Goal: Find specific page/section: Find specific page/section

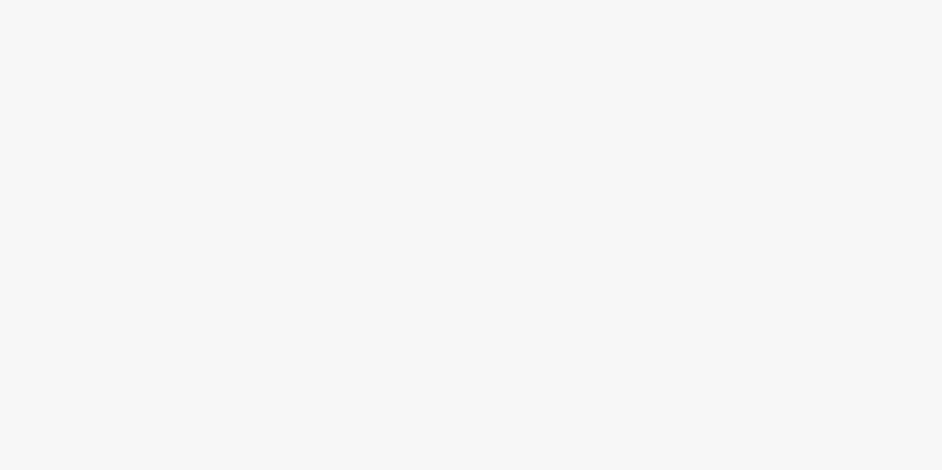
click at [360, 125] on body at bounding box center [471, 235] width 942 height 470
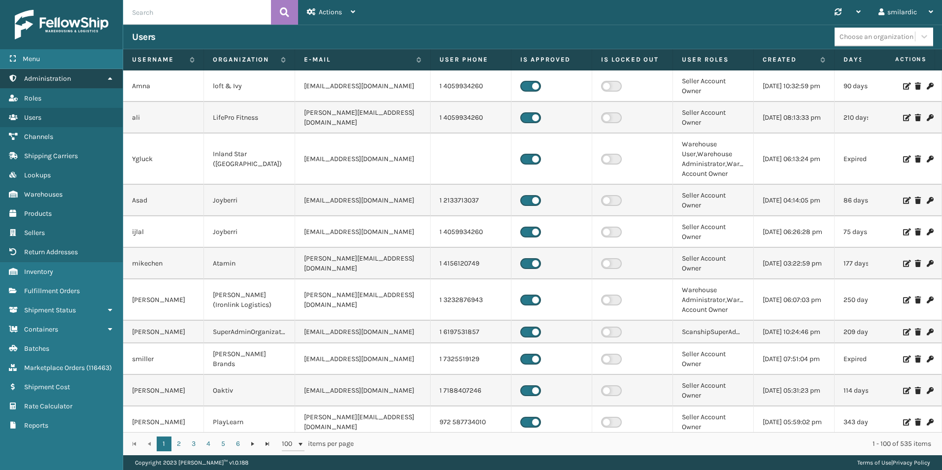
click at [102, 82] on link "Administration" at bounding box center [61, 78] width 123 height 19
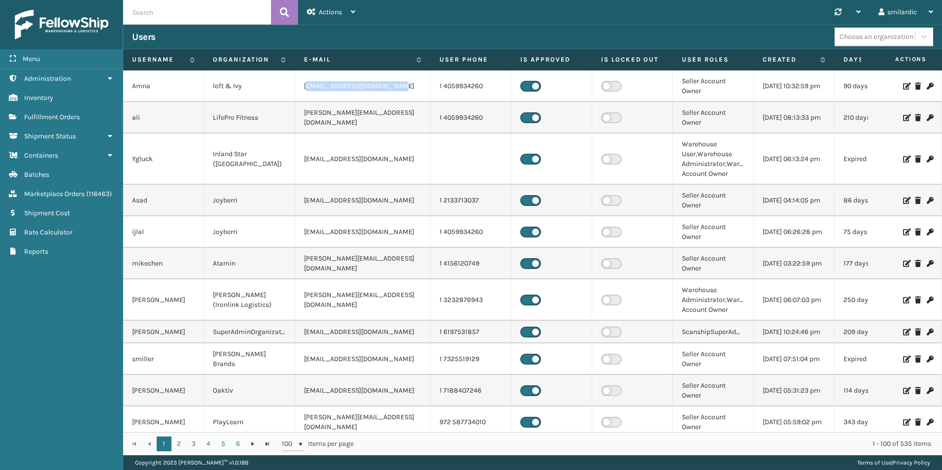
drag, startPoint x: 308, startPoint y: 86, endPoint x: 403, endPoint y: 91, distance: 94.7
click at [403, 91] on td "[EMAIL_ADDRESS][DOMAIN_NAME]" at bounding box center [362, 86] width 135 height 32
drag, startPoint x: 403, startPoint y: 91, endPoint x: 386, endPoint y: 89, distance: 17.3
click at [386, 89] on td "[EMAIL_ADDRESS][DOMAIN_NAME]" at bounding box center [362, 86] width 135 height 32
drag, startPoint x: 386, startPoint y: 85, endPoint x: 307, endPoint y: 89, distance: 78.9
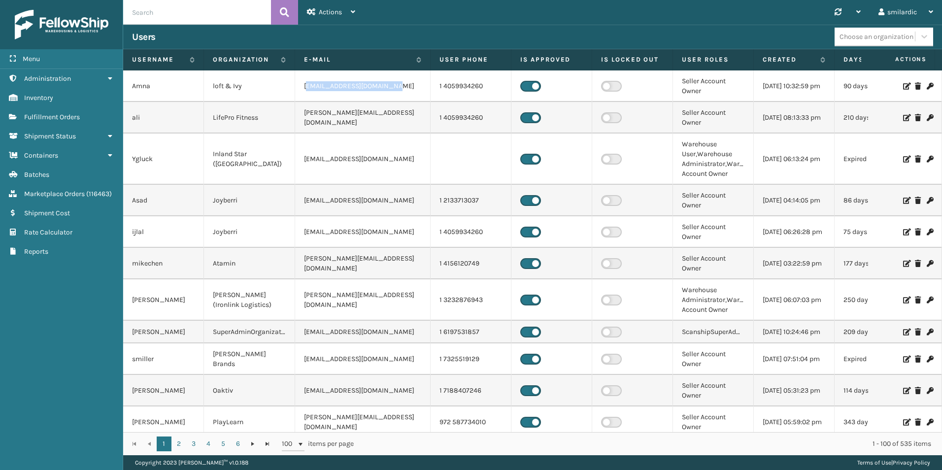
click at [307, 89] on td "[EMAIL_ADDRESS][DOMAIN_NAME]" at bounding box center [362, 86] width 135 height 32
drag, startPoint x: 307, startPoint y: 89, endPoint x: 313, endPoint y: 91, distance: 5.8
click at [309, 89] on td "[EMAIL_ADDRESS][DOMAIN_NAME]" at bounding box center [362, 86] width 135 height 32
click at [80, 84] on link "Administration" at bounding box center [61, 78] width 123 height 19
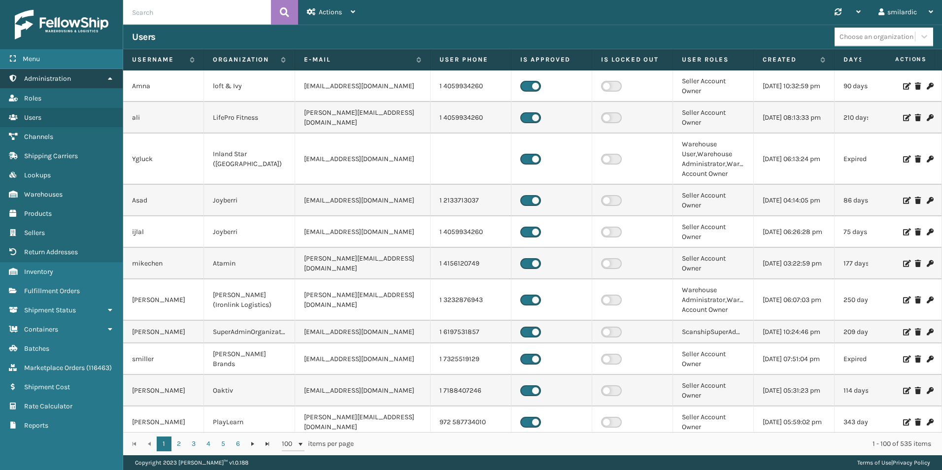
click at [84, 81] on link "Administration" at bounding box center [61, 78] width 123 height 19
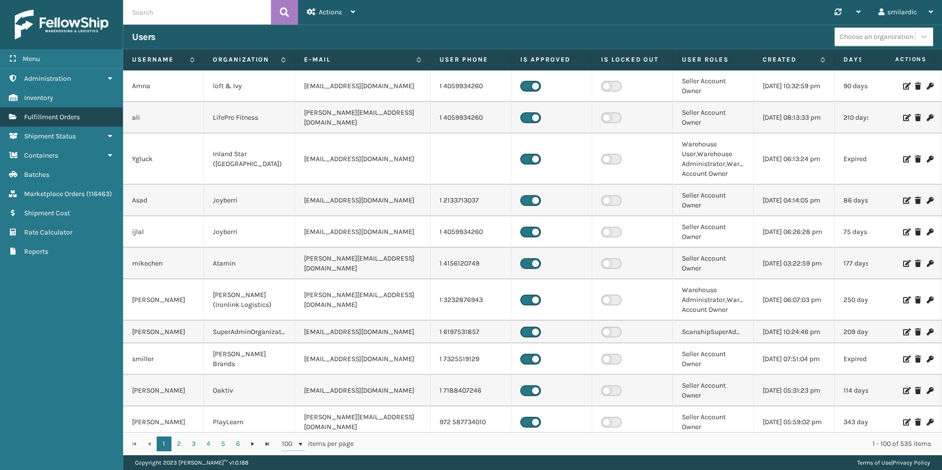
click at [84, 116] on link "Fulfillment Orders" at bounding box center [61, 116] width 123 height 19
